Goal: Task Accomplishment & Management: Use online tool/utility

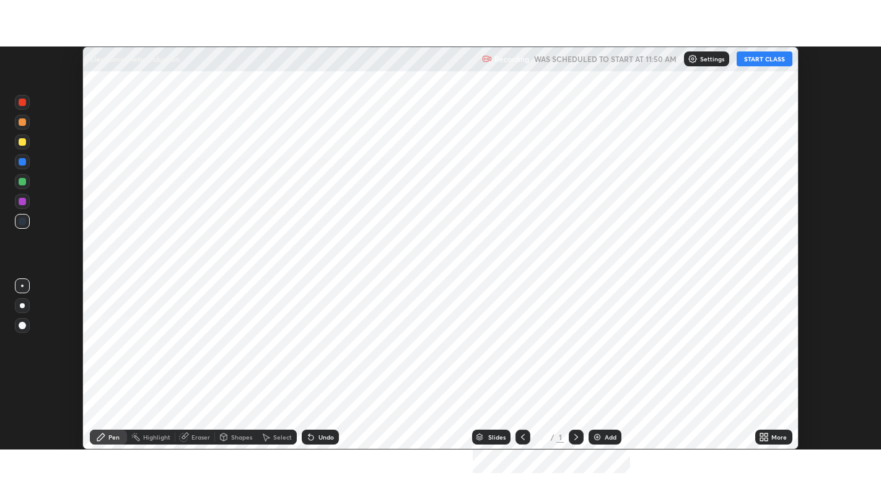
scroll to position [403, 881]
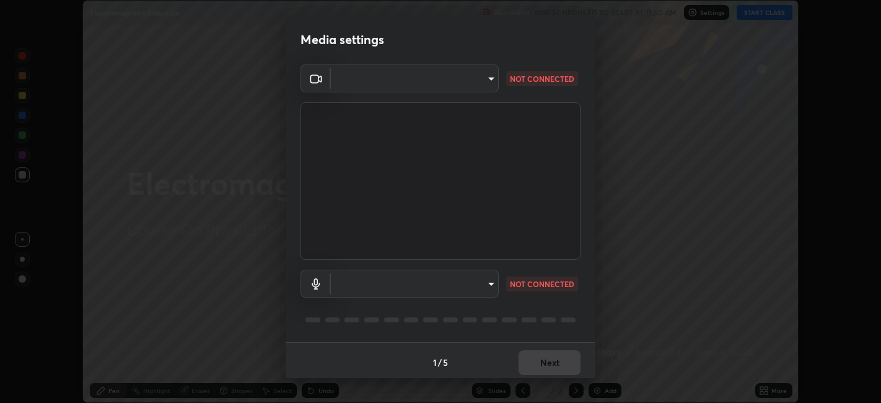
type input "48fc0a16f9878d898b75c0c4e5e46a424a6be3b5c6c23e4932c3d8132f80d268"
type input "communications"
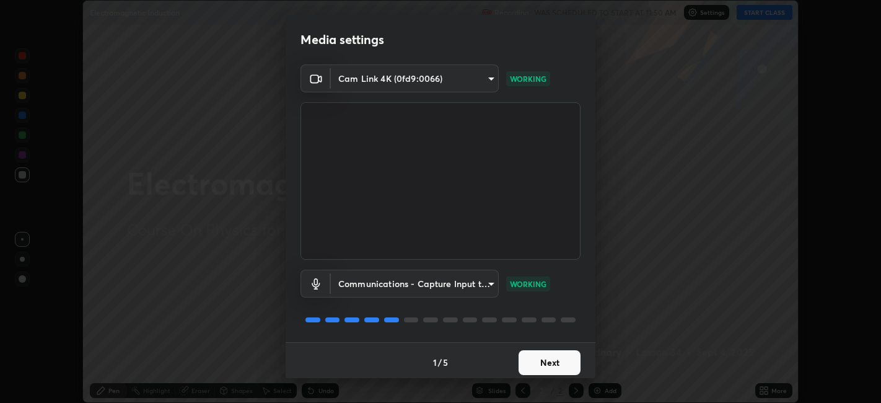
click at [525, 360] on button "Next" at bounding box center [550, 362] width 62 height 25
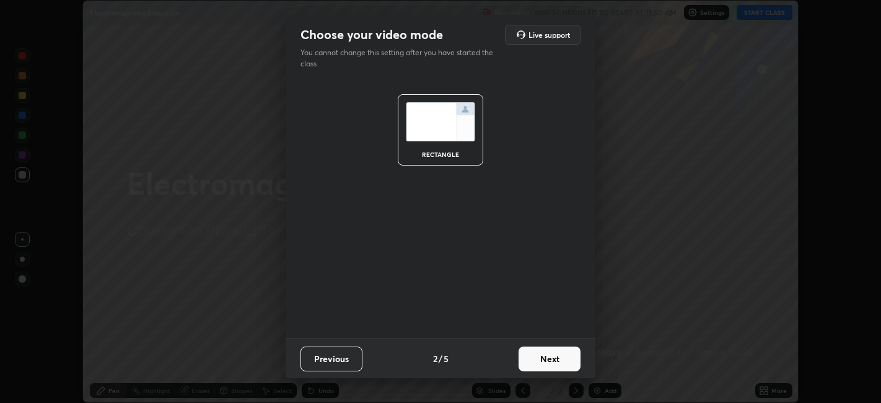
click at [527, 363] on button "Next" at bounding box center [550, 358] width 62 height 25
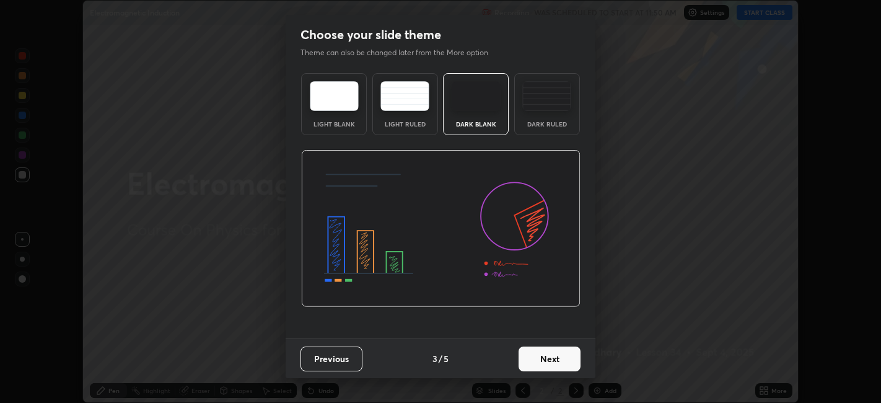
click at [528, 362] on button "Next" at bounding box center [550, 358] width 62 height 25
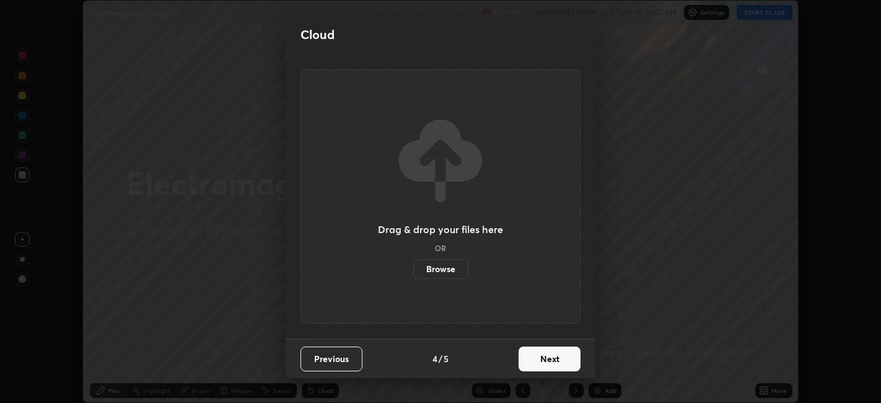
click at [530, 361] on button "Next" at bounding box center [550, 358] width 62 height 25
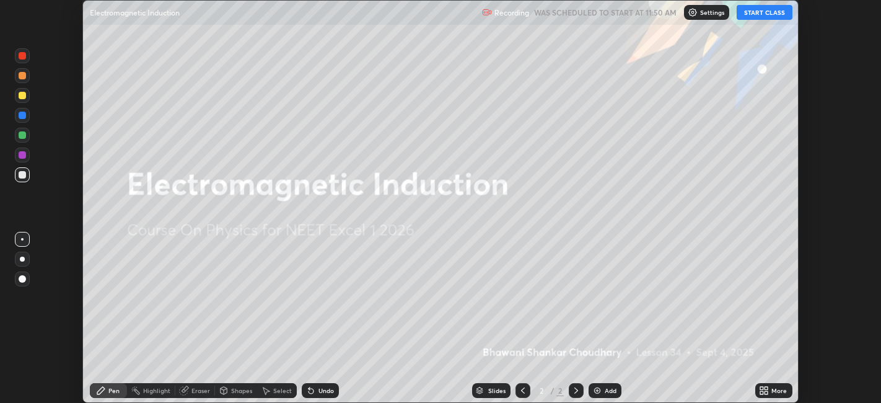
click at [769, 391] on icon at bounding box center [766, 392] width 3 height 3
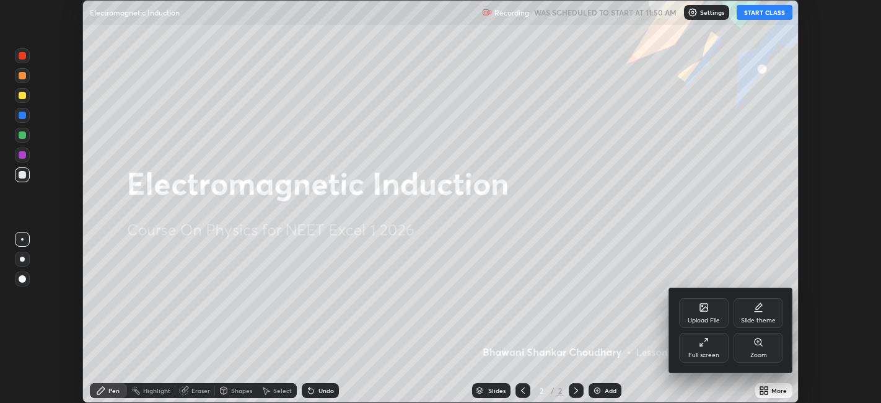
click at [705, 352] on div "Full screen" at bounding box center [704, 355] width 31 height 6
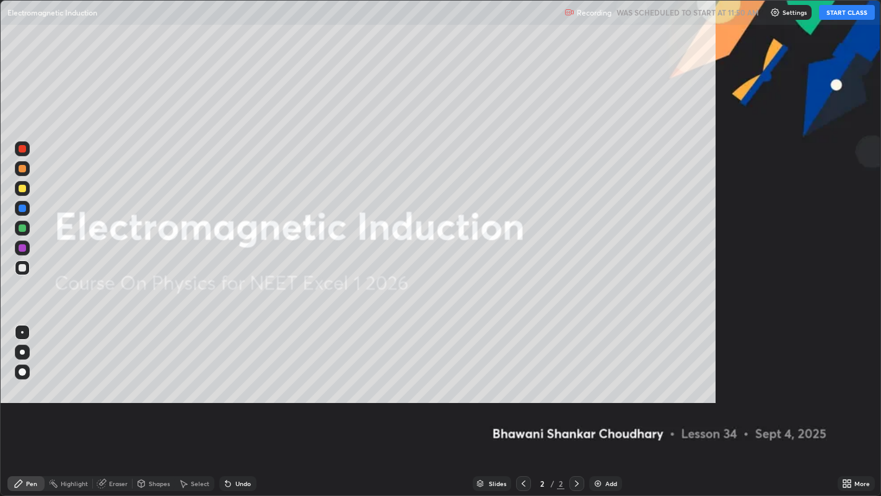
scroll to position [496, 881]
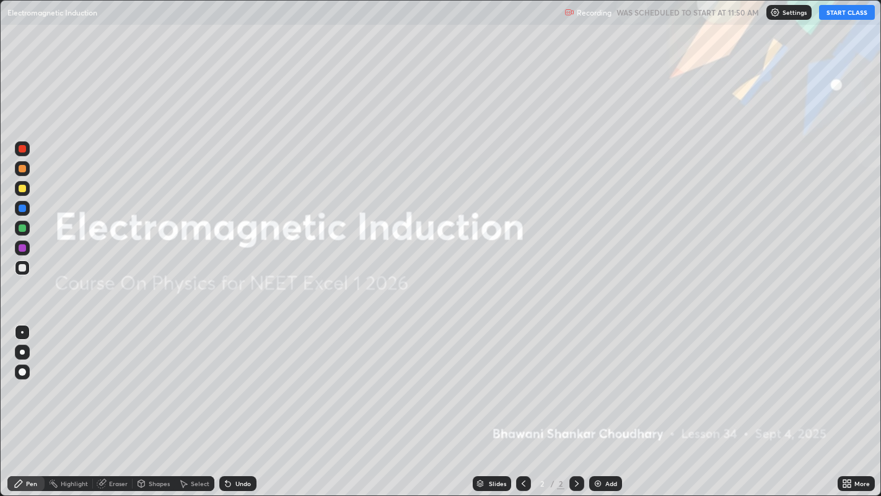
click at [846, 15] on button "START CLASS" at bounding box center [847, 12] width 56 height 15
click at [596, 402] on img at bounding box center [598, 483] width 10 height 10
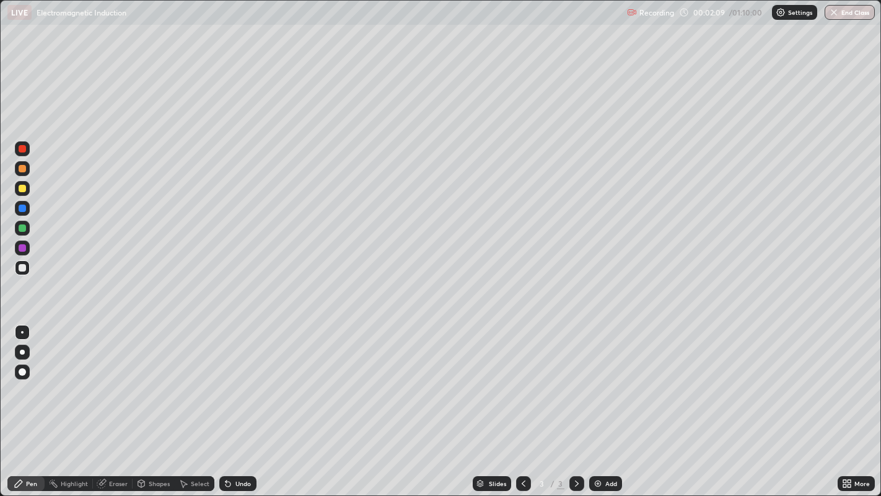
click at [115, 402] on div "Eraser" at bounding box center [118, 483] width 19 height 6
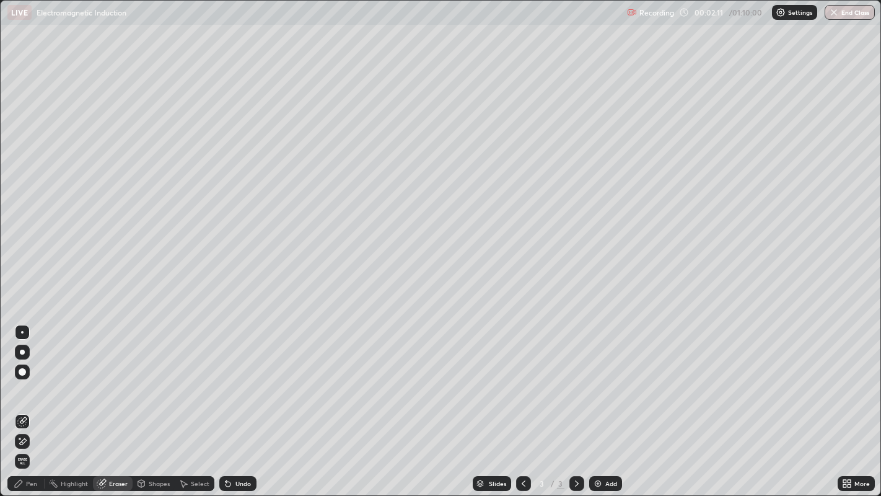
click at [35, 402] on div "Pen" at bounding box center [31, 483] width 11 height 6
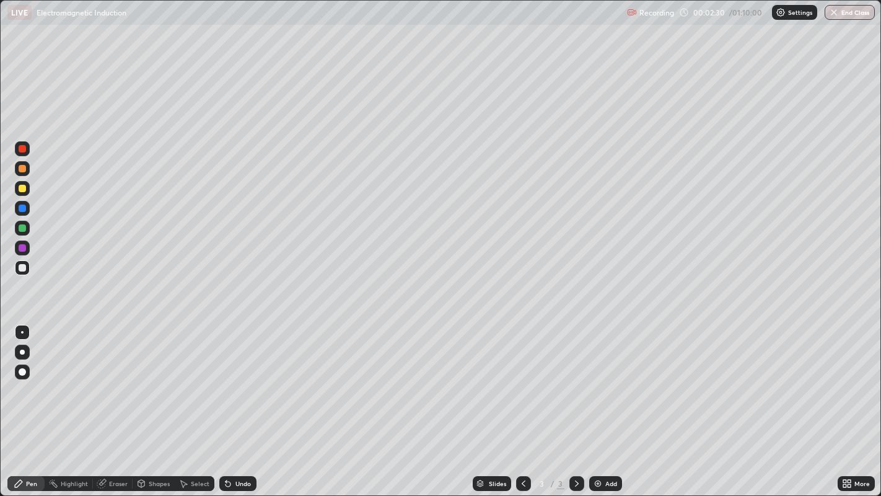
click at [232, 402] on div "Undo" at bounding box center [237, 483] width 37 height 15
click at [236, 402] on div "Undo" at bounding box center [243, 483] width 15 height 6
click at [237, 402] on div "Undo" at bounding box center [243, 483] width 15 height 6
click at [599, 402] on img at bounding box center [598, 483] width 10 height 10
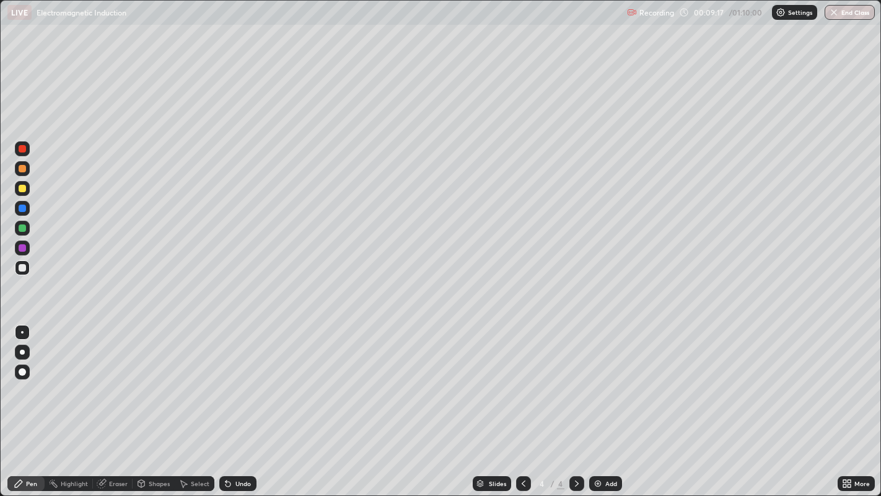
click at [522, 402] on icon at bounding box center [524, 483] width 10 height 10
click at [112, 402] on div "Eraser" at bounding box center [118, 483] width 19 height 6
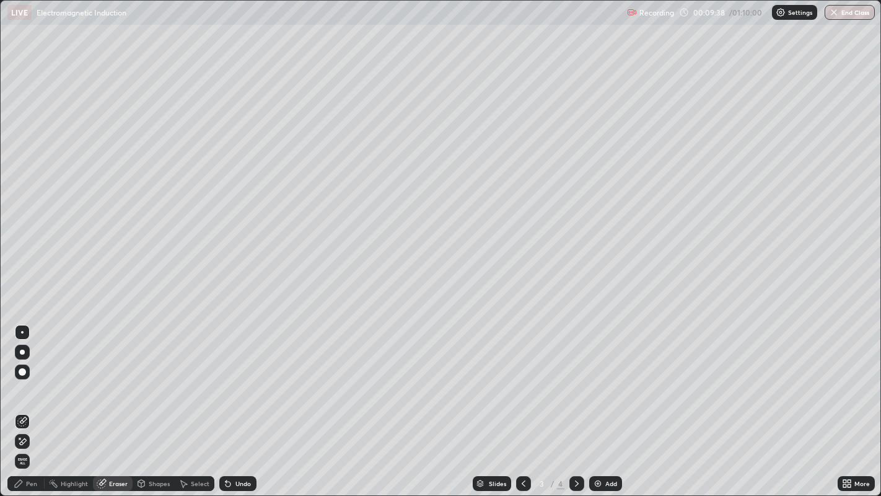
click at [29, 402] on div "Pen" at bounding box center [25, 483] width 37 height 15
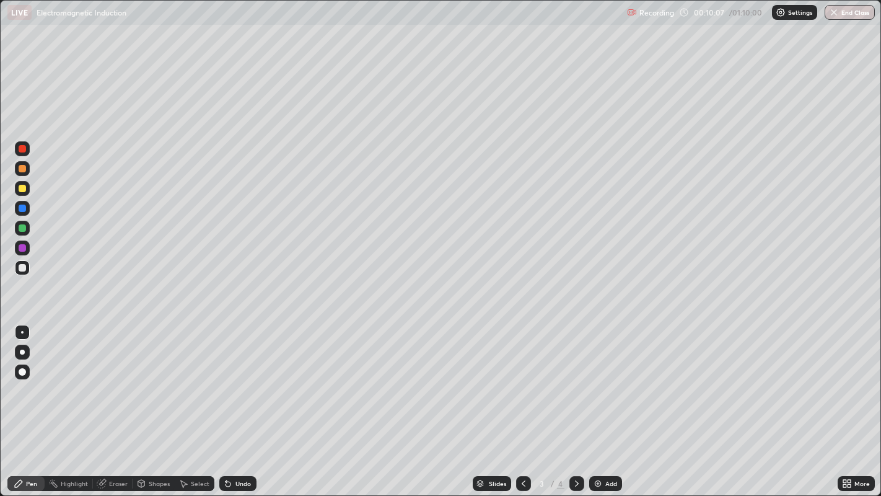
click at [576, 402] on icon at bounding box center [577, 483] width 4 height 6
click at [595, 402] on img at bounding box center [598, 483] width 10 height 10
click at [851, 9] on button "End Class" at bounding box center [850, 12] width 50 height 15
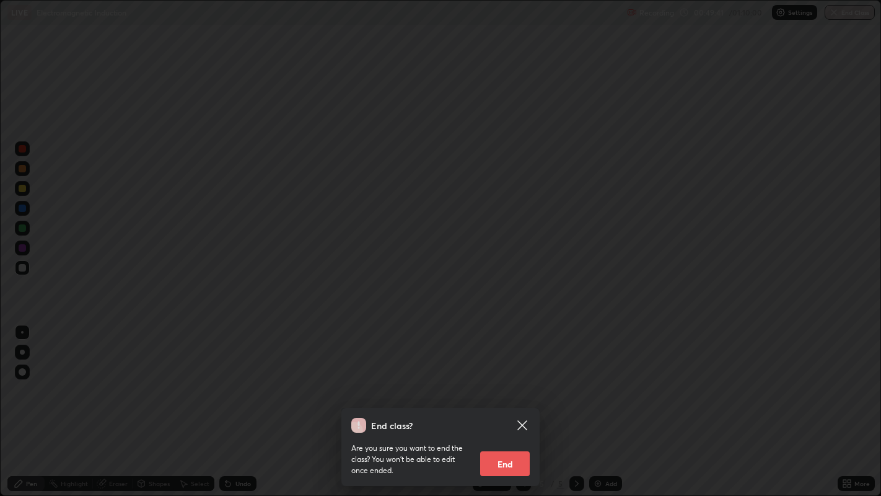
click at [507, 402] on button "End" at bounding box center [505, 463] width 50 height 25
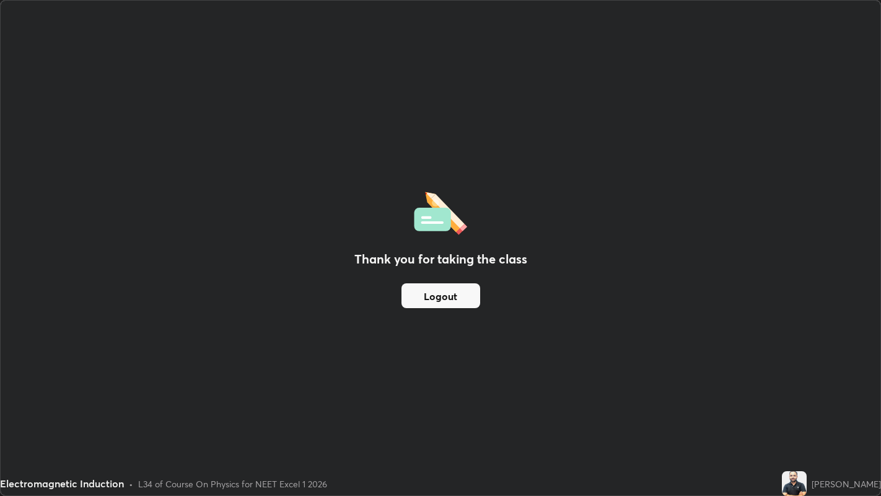
click at [841, 286] on div "Thank you for taking the class Logout" at bounding box center [441, 248] width 880 height 495
